Goal: Transaction & Acquisition: Book appointment/travel/reservation

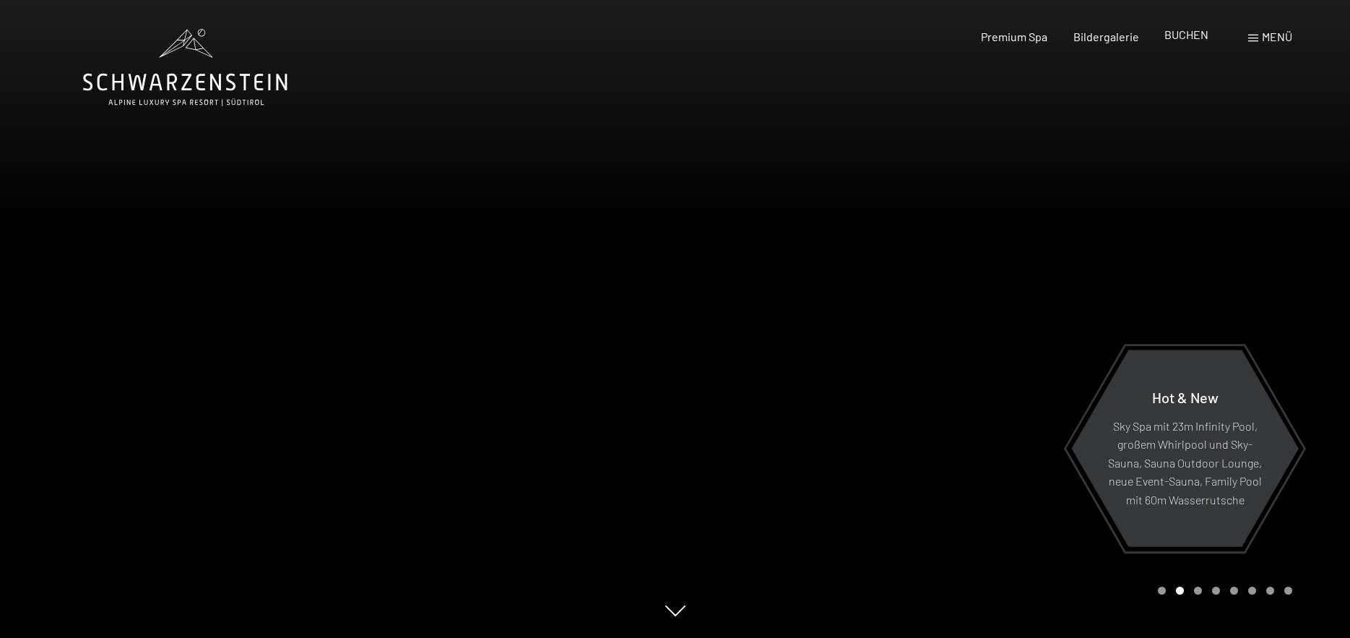
click at [1184, 42] on div "BUCHEN" at bounding box center [1186, 35] width 44 height 16
click at [1199, 41] on div "BUCHEN" at bounding box center [1186, 35] width 44 height 16
click at [1188, 35] on span "BUCHEN" at bounding box center [1186, 34] width 44 height 14
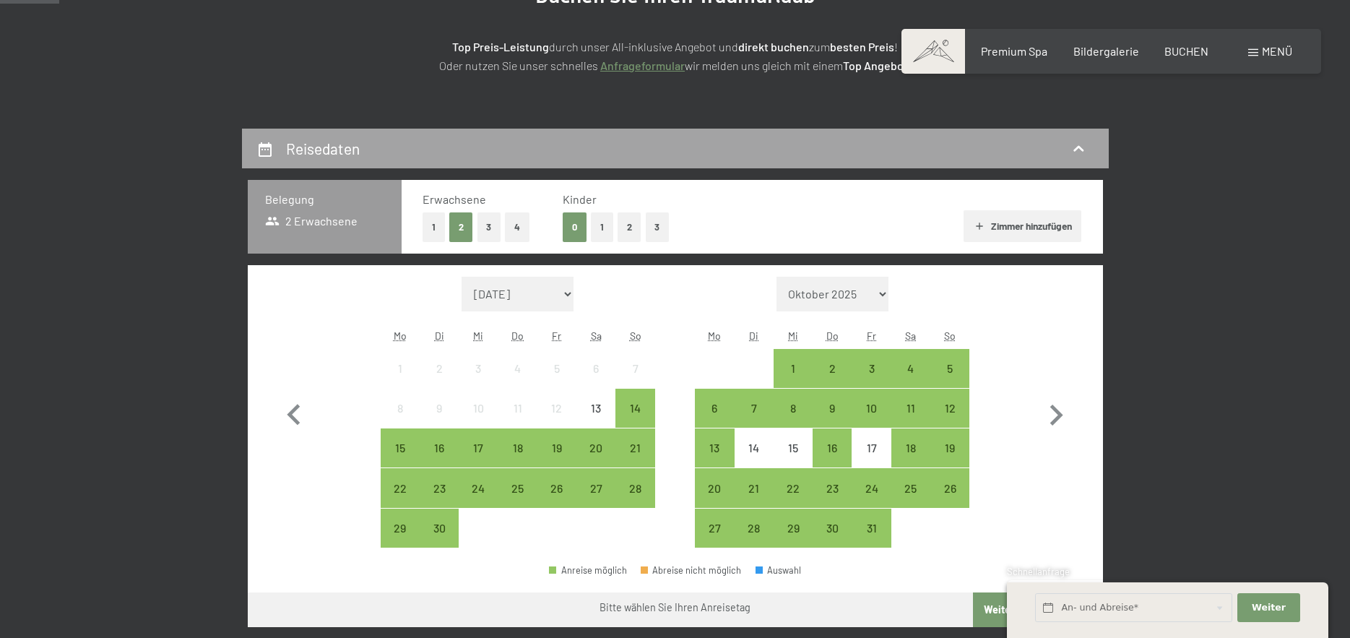
scroll to position [217, 0]
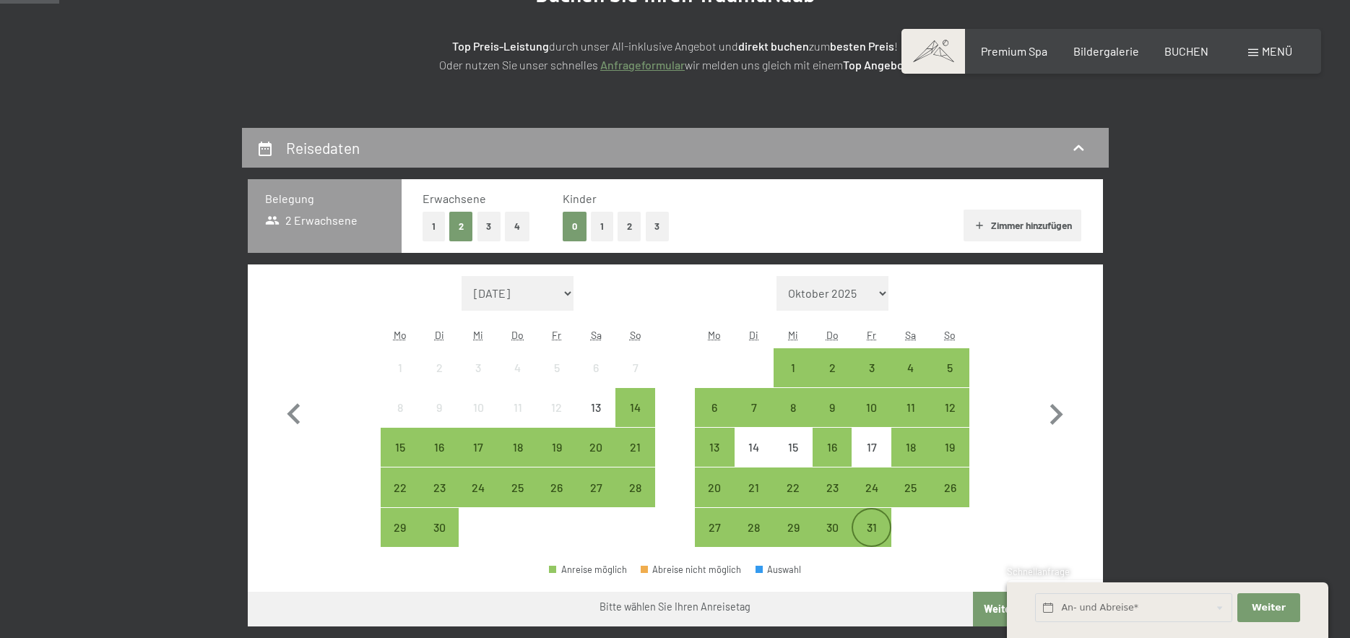
click at [870, 529] on div "31" at bounding box center [871, 539] width 36 height 36
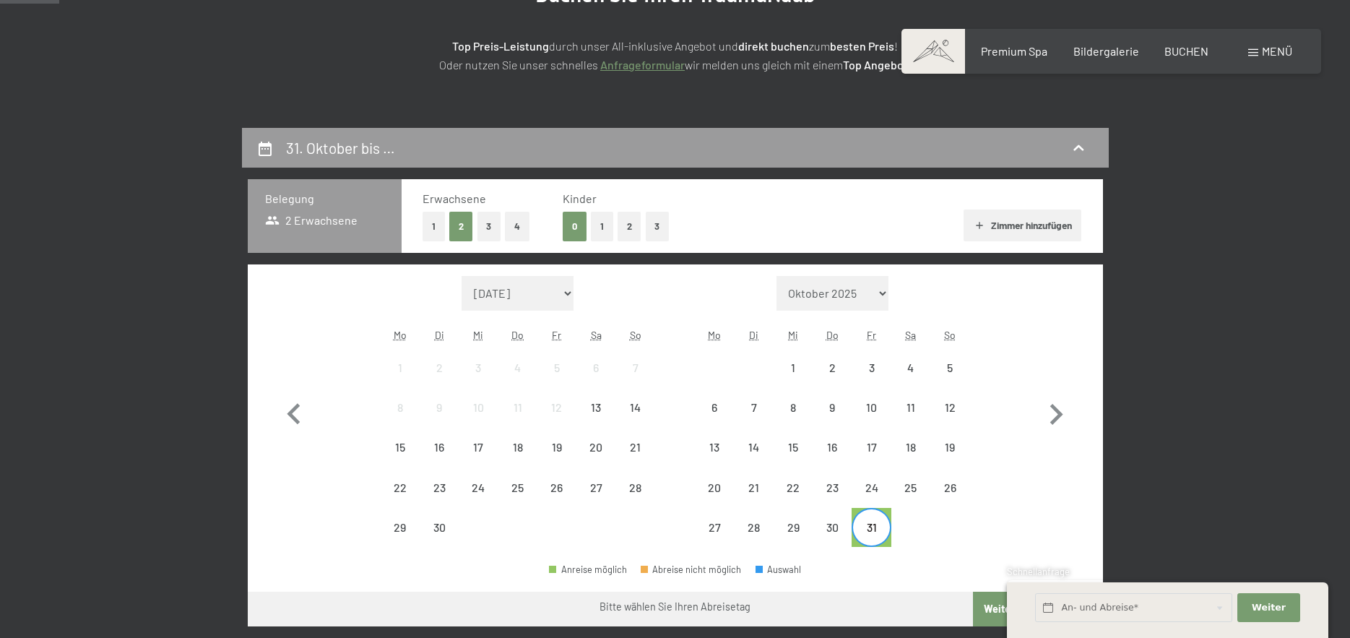
click at [887, 298] on select "Oktober 2025 November 2025 Dezember 2025 Januar 2026 Februar 2026 März 2026 Apr…" at bounding box center [832, 293] width 113 height 35
select select "2026-10-01"
select select "2026-11-01"
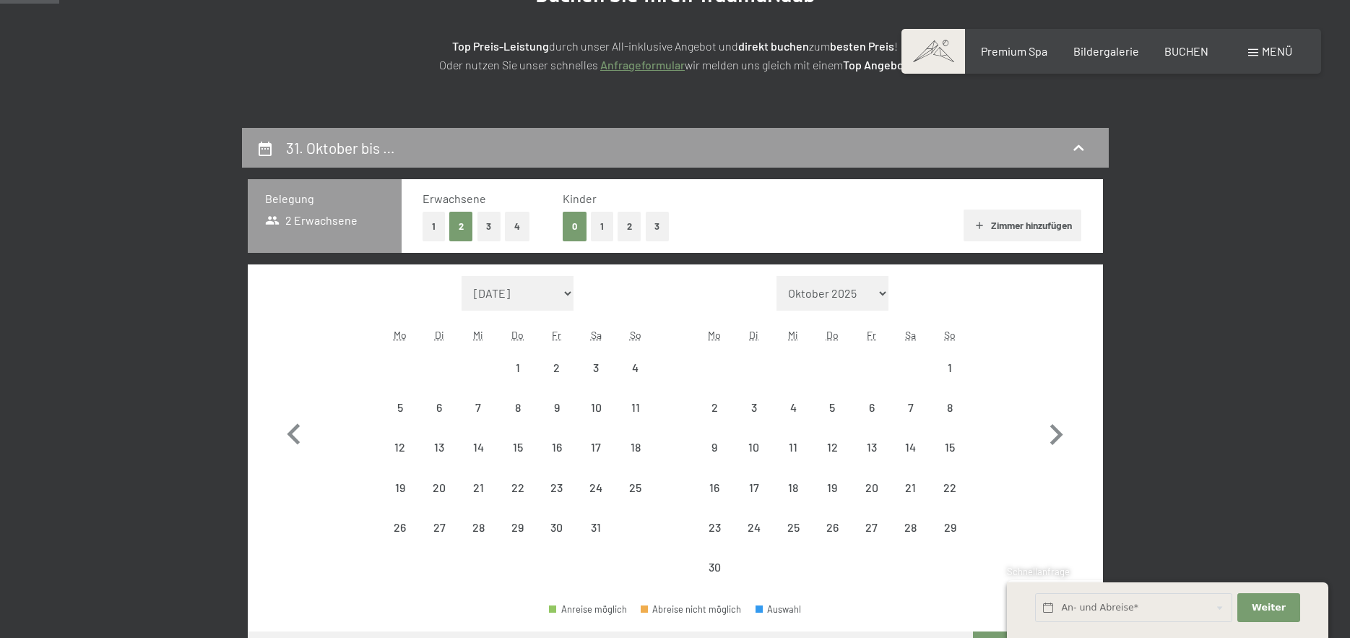
select select "2026-10-01"
select select "2026-11-01"
click at [954, 368] on div "1" at bounding box center [950, 380] width 36 height 36
select select "2026-10-01"
select select "2026-11-01"
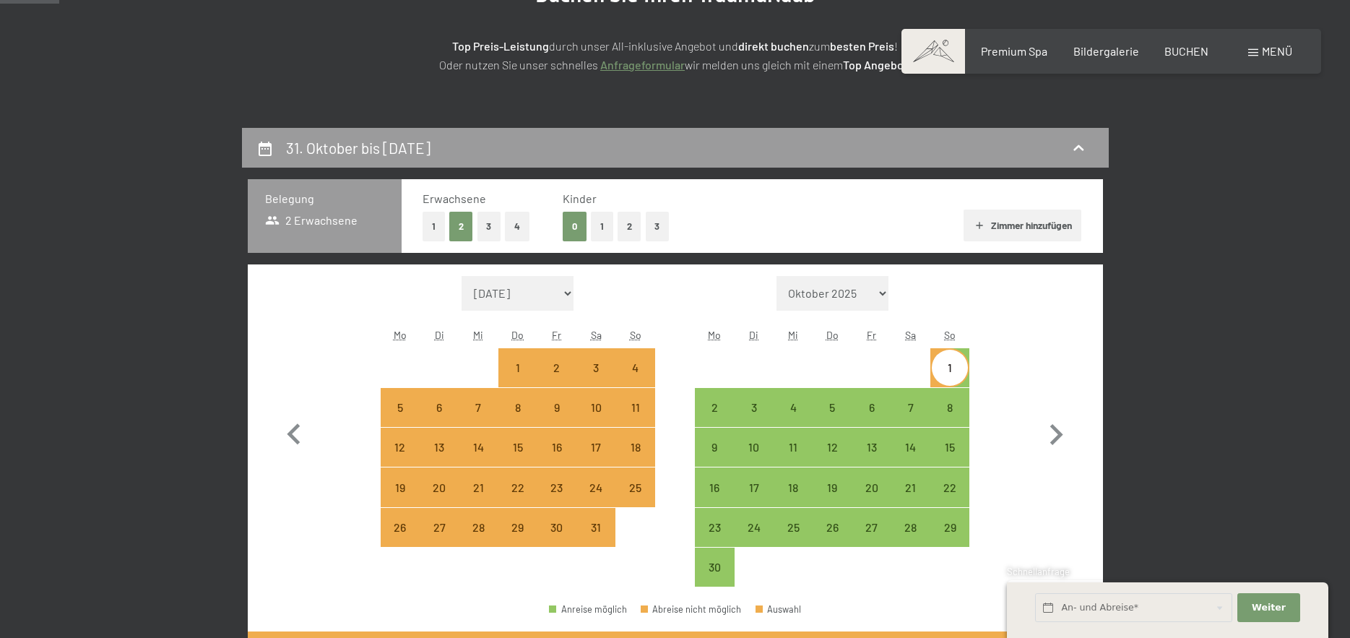
click at [564, 534] on div "30" at bounding box center [557, 539] width 36 height 36
select select "2026-10-01"
select select "2026-11-01"
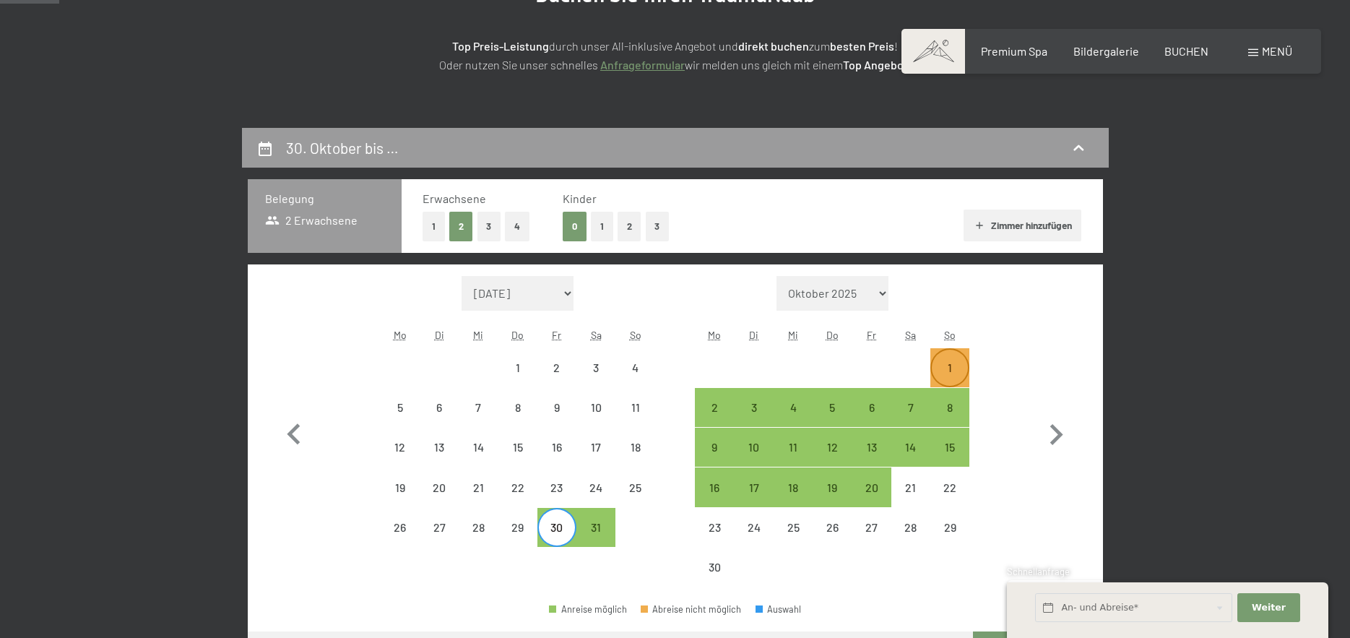
click at [957, 363] on div "1" at bounding box center [950, 380] width 36 height 36
select select "2026-10-01"
select select "2026-11-01"
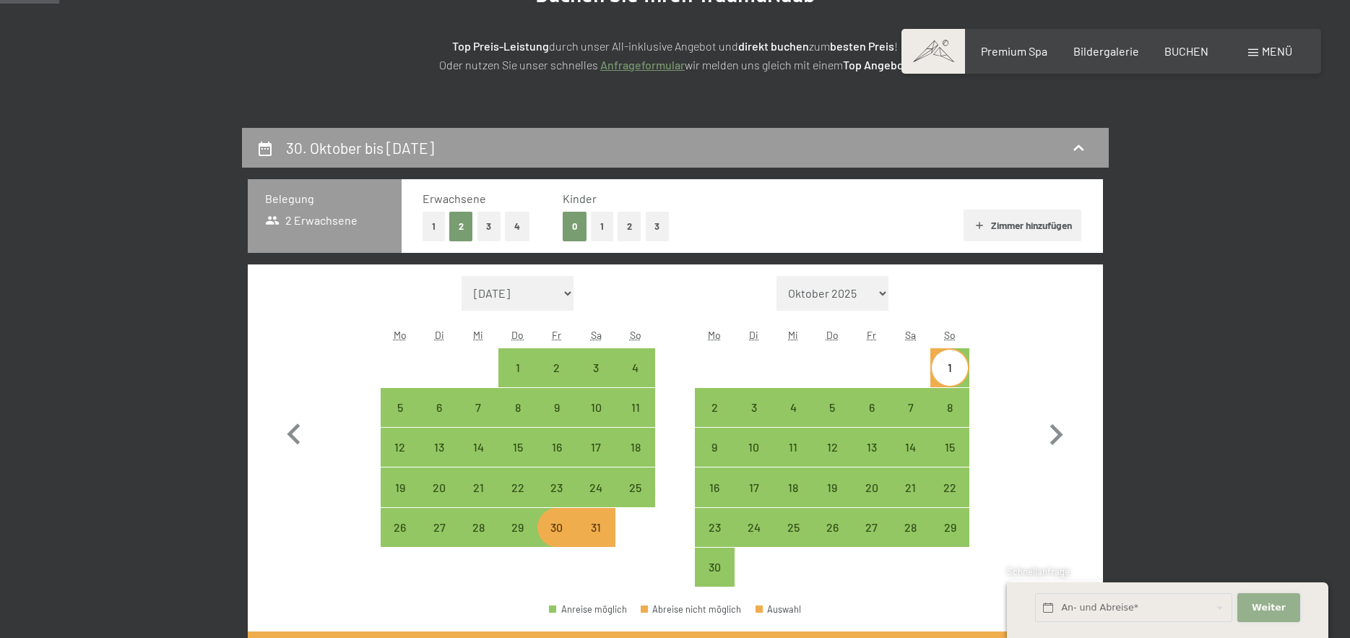
click at [1257, 607] on span "Weiter" at bounding box center [1269, 607] width 34 height 13
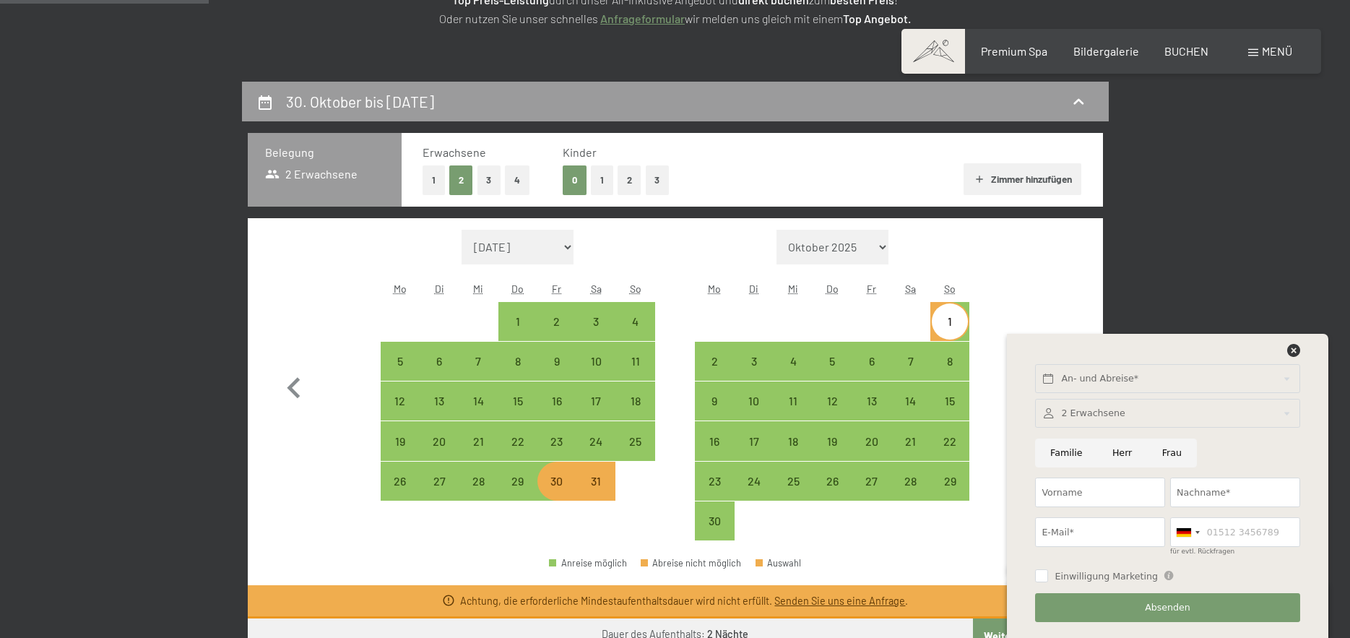
scroll to position [361, 0]
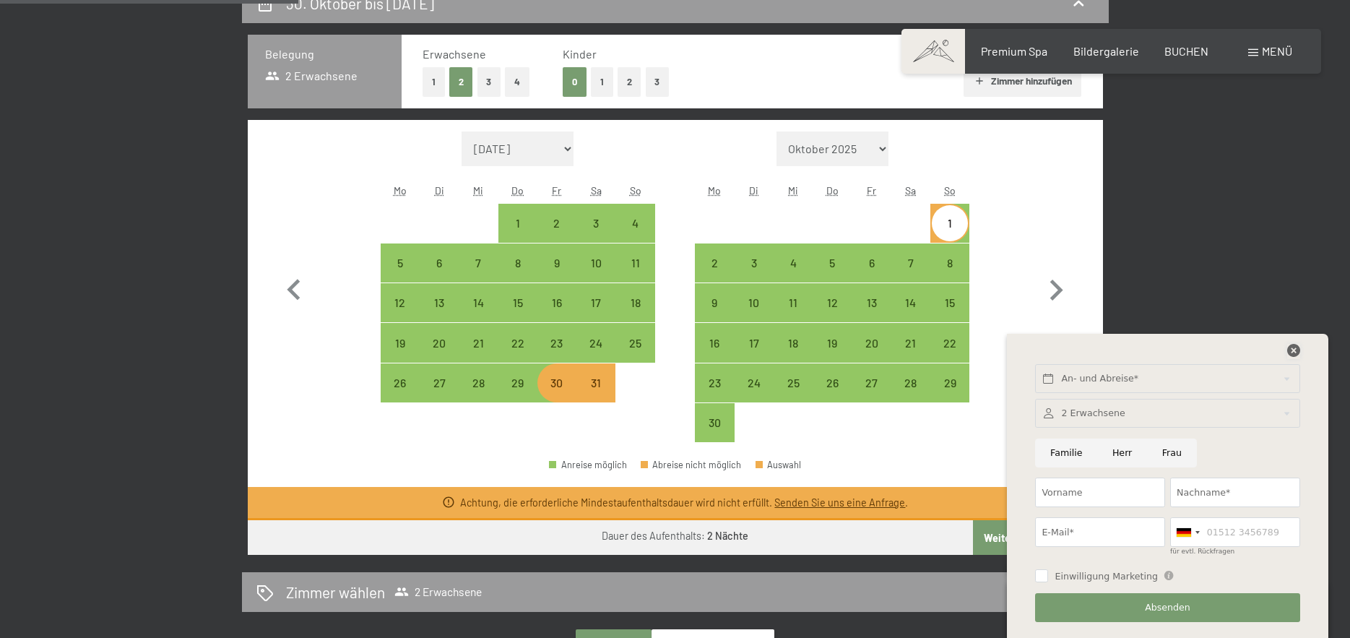
click at [1294, 350] on icon at bounding box center [1293, 350] width 13 height 13
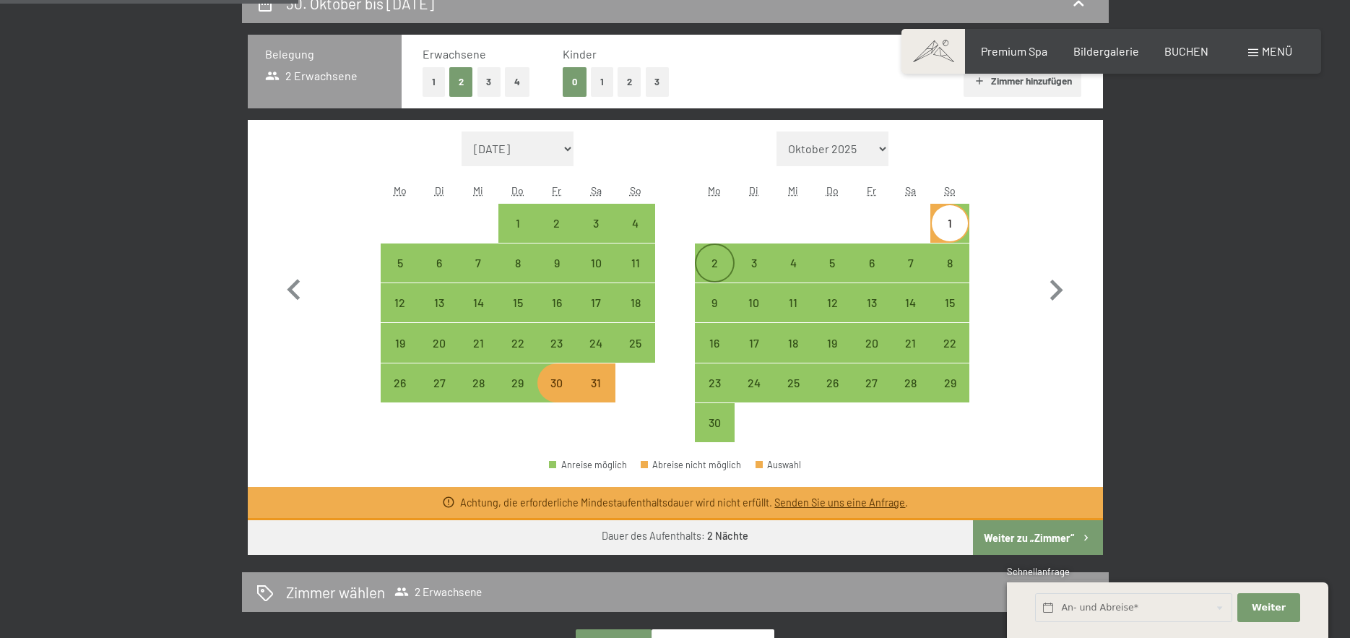
click at [707, 256] on div "2" at bounding box center [714, 263] width 36 height 36
select select "2026-10-01"
select select "2026-11-01"
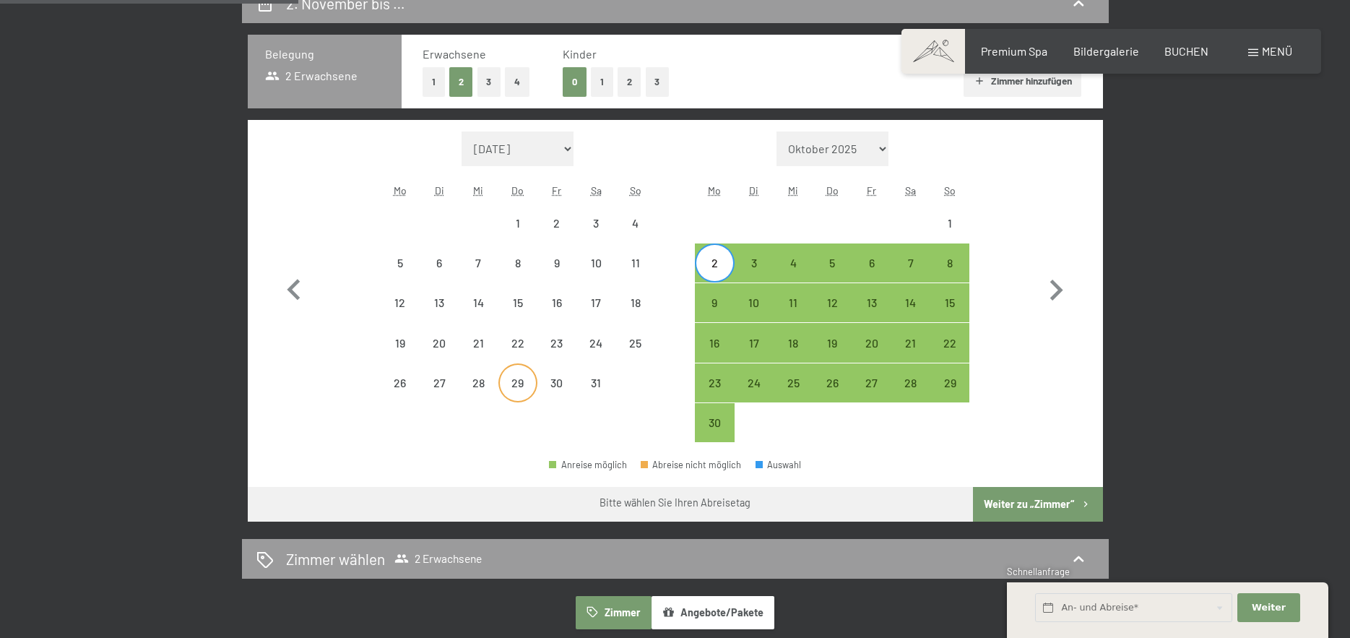
click at [529, 383] on div "29" at bounding box center [518, 395] width 36 height 36
select select "2026-10-01"
select select "2026-11-01"
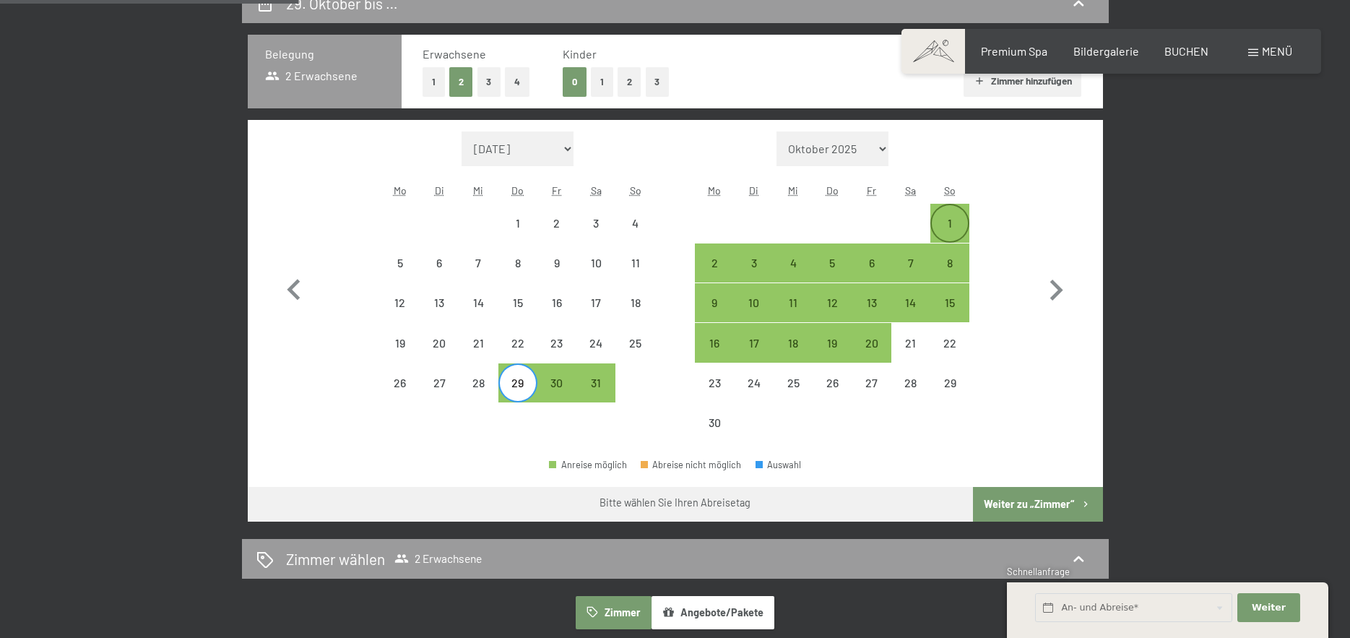
click at [948, 220] on div "1" at bounding box center [950, 235] width 36 height 36
select select "2026-10-01"
select select "2026-11-01"
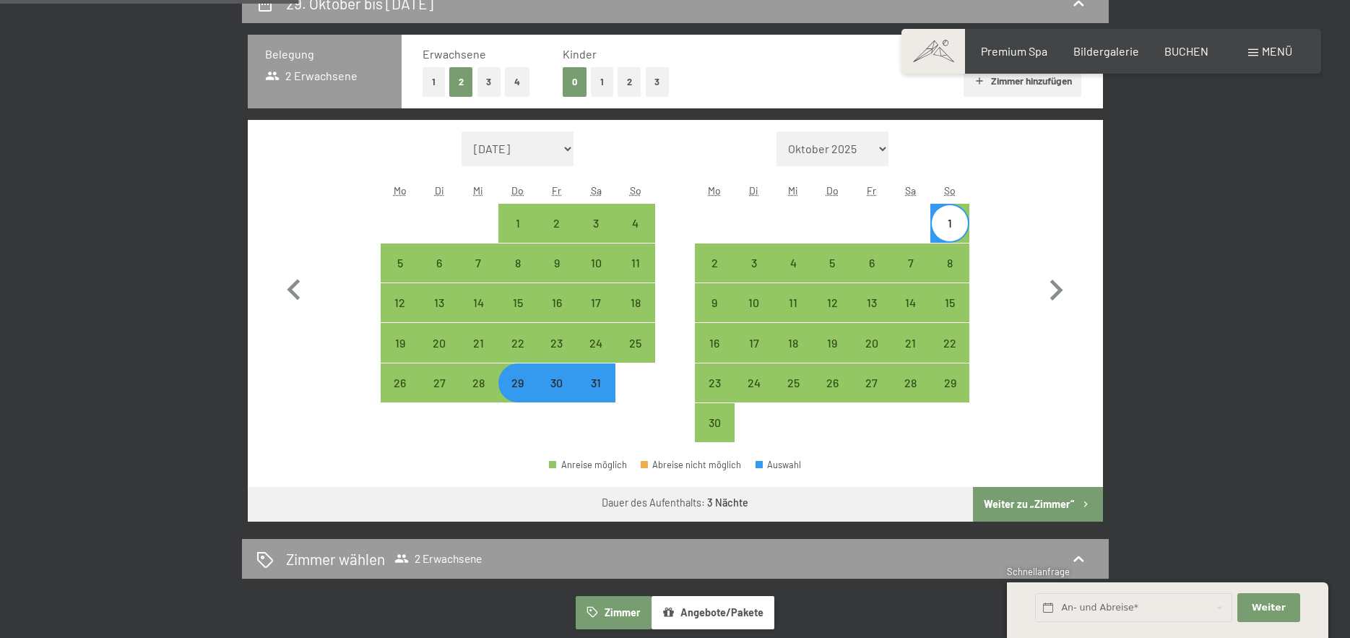
click at [573, 149] on select "September 2025 Oktober 2025 November 2025 Dezember 2025 Januar 2026 Februar 202…" at bounding box center [517, 148] width 113 height 35
select select "2025-10-01"
select select "2025-11-01"
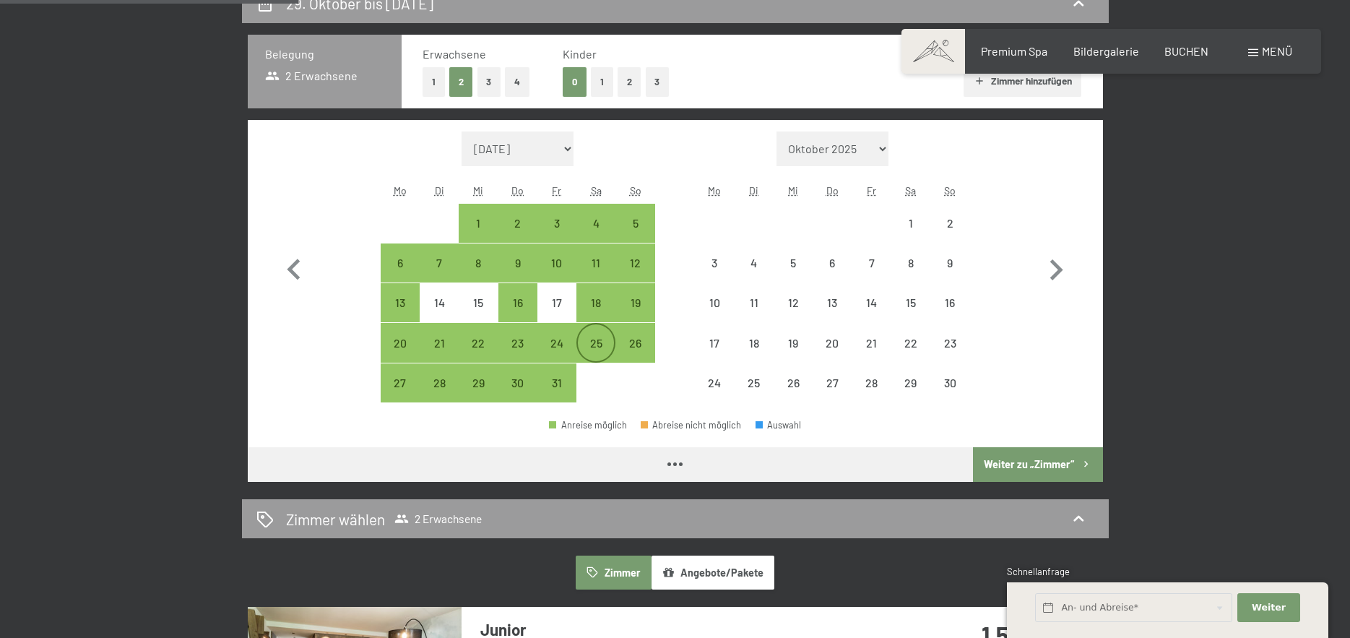
select select "2025-10-01"
select select "2025-11-01"
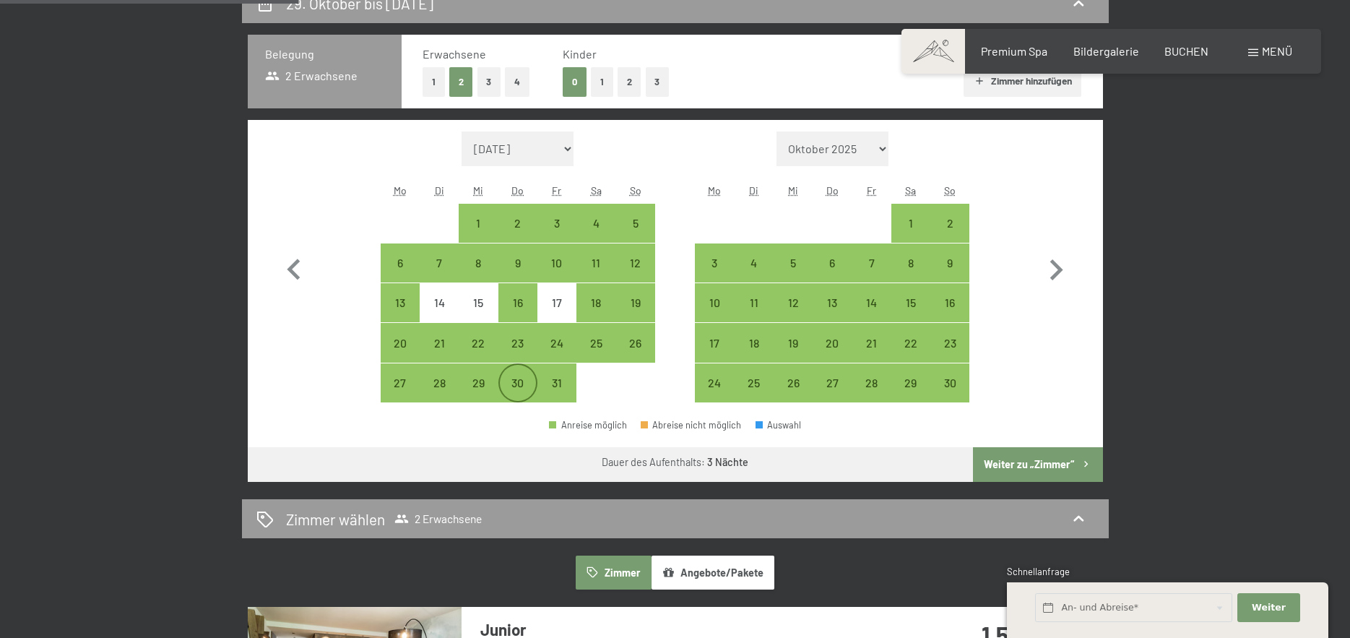
click at [526, 389] on div "30" at bounding box center [518, 395] width 36 height 36
select select "2025-10-01"
select select "2025-11-01"
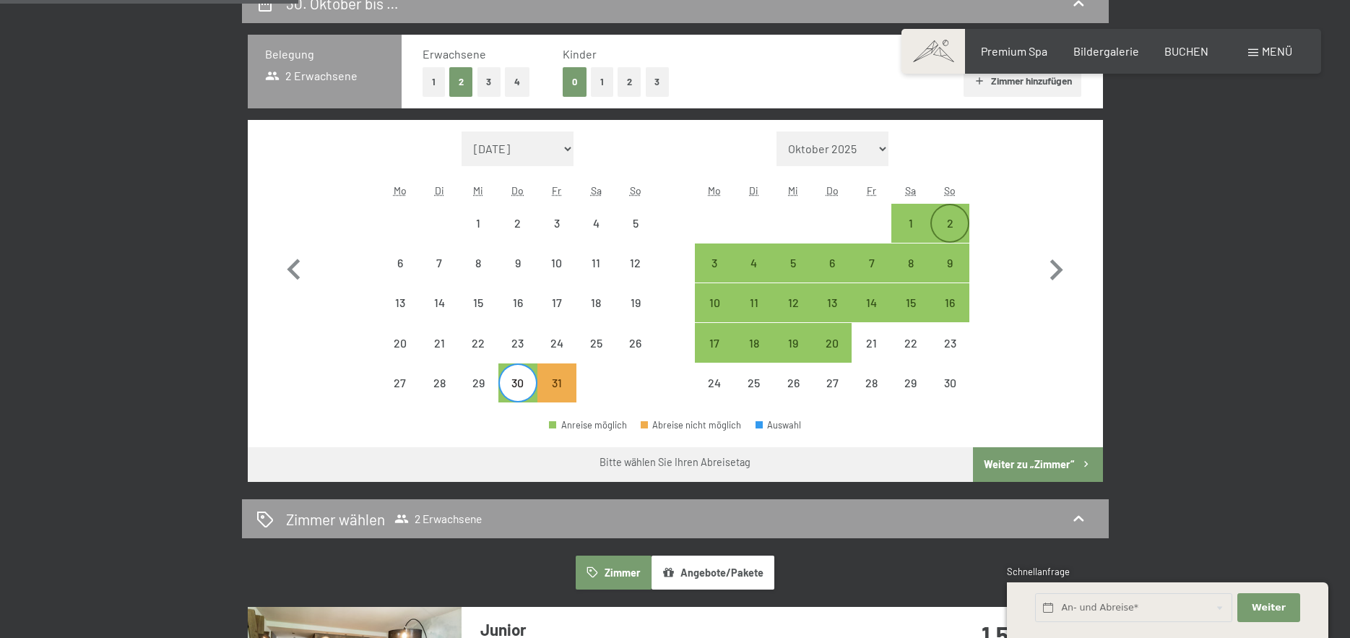
click at [958, 227] on div "2" at bounding box center [950, 235] width 36 height 36
select select "2025-10-01"
select select "2025-11-01"
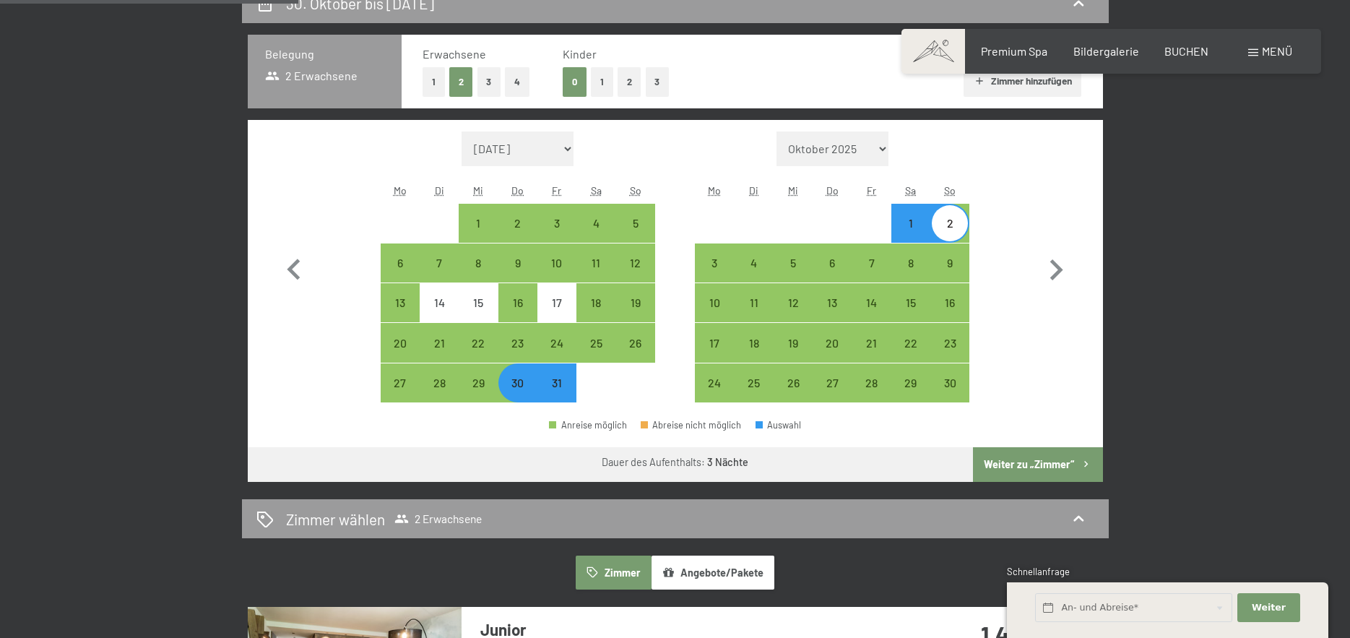
click at [1031, 464] on button "Weiter zu „Zimmer“" at bounding box center [1037, 464] width 129 height 35
select select "2025-10-01"
select select "2025-11-01"
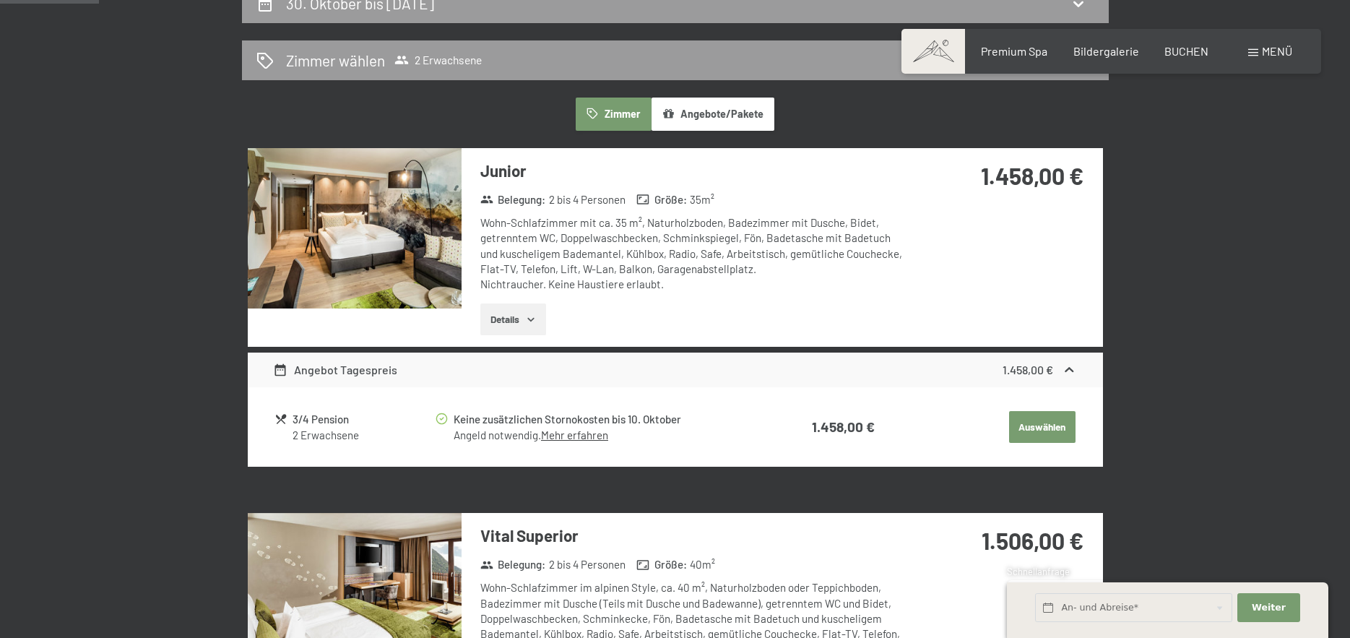
scroll to position [344, 0]
